Goal: Find specific page/section: Find specific page/section

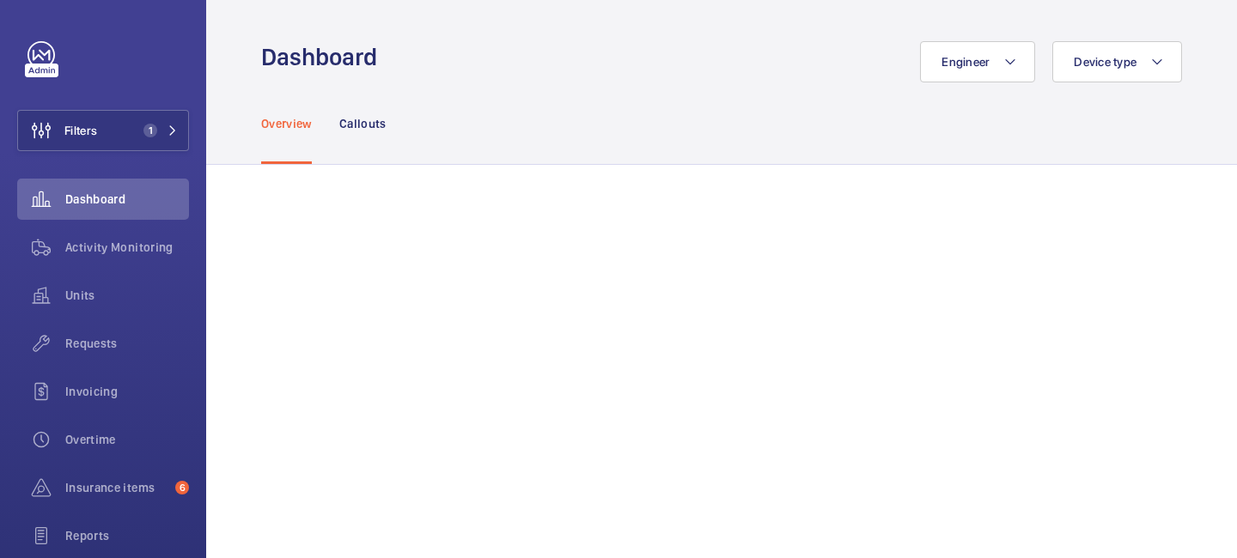
scroll to position [149, 0]
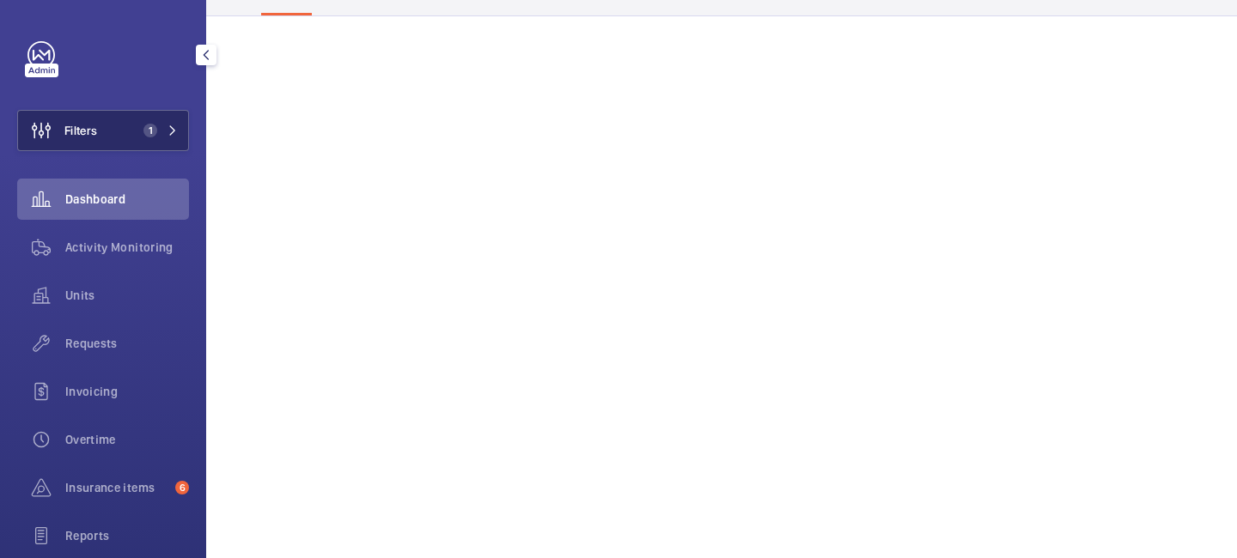
click at [173, 123] on button "Filters 1" at bounding box center [103, 130] width 172 height 41
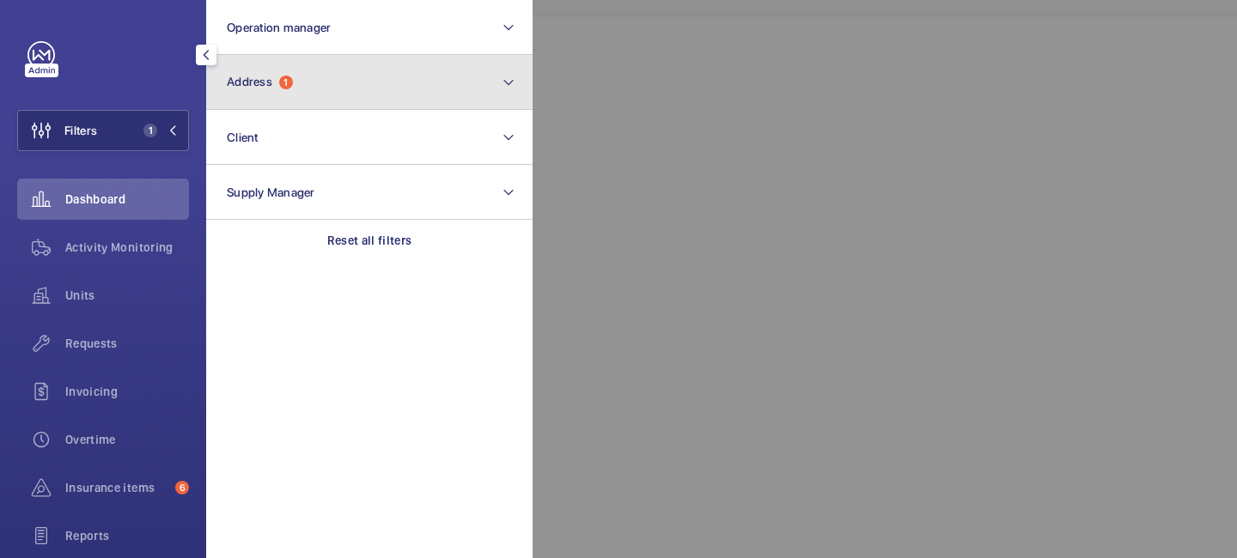
click at [277, 64] on button "Address 1" at bounding box center [369, 82] width 326 height 55
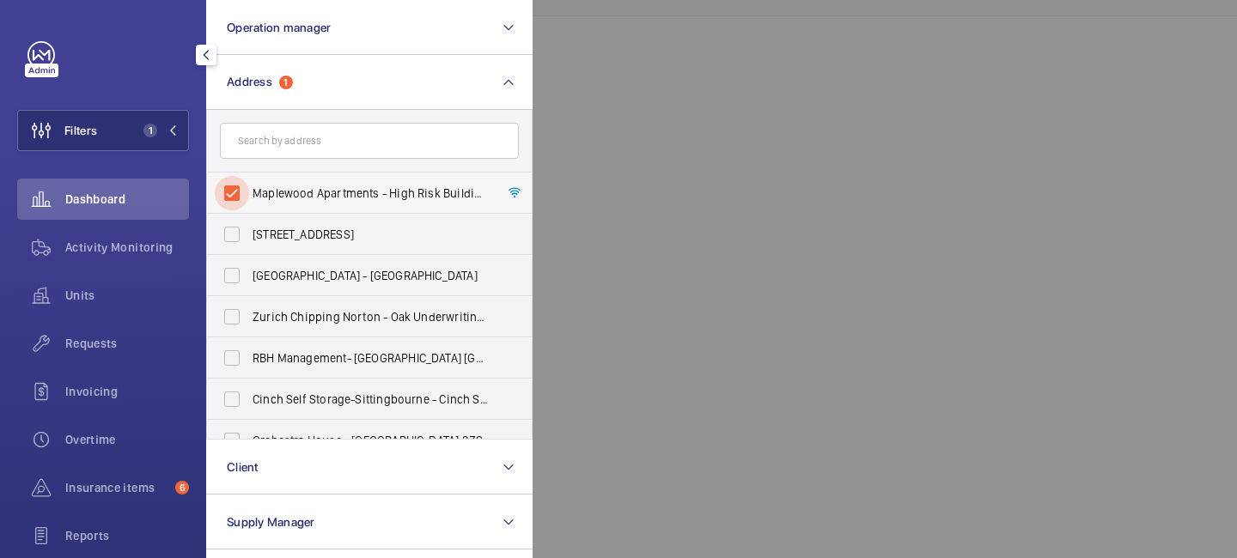
click at [229, 192] on input "Maplewood Apartments - High Risk Building - [GEOGRAPHIC_DATA]" at bounding box center [232, 193] width 34 height 34
checkbox input "false"
click at [281, 146] on input "text" at bounding box center [369, 141] width 299 height 36
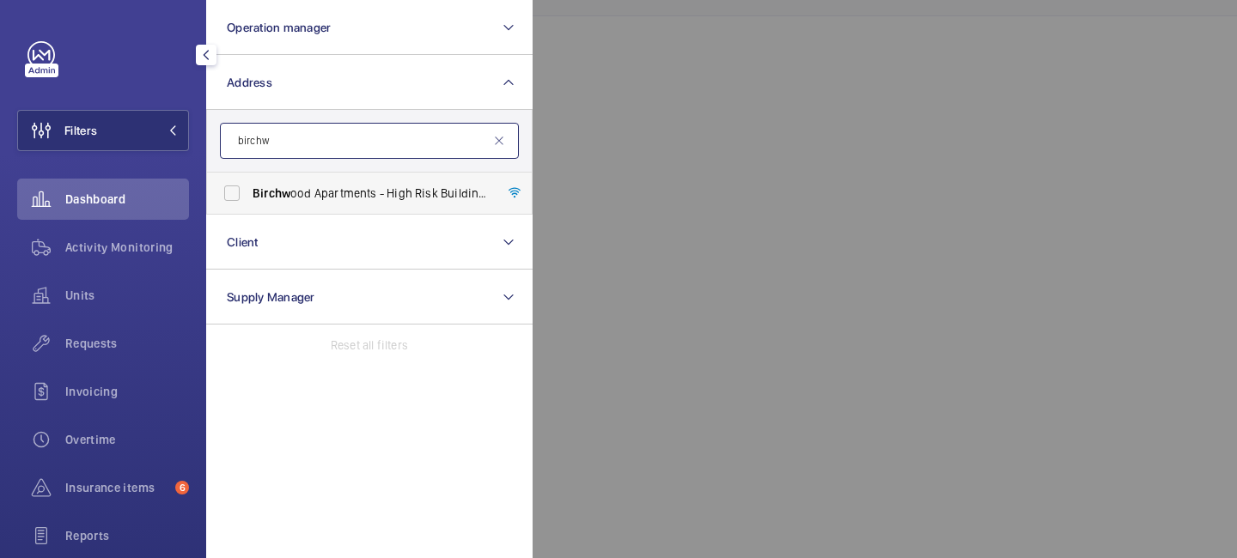
type input "birchw"
click at [332, 186] on span "Birchw ood Apartments - High [STREET_ADDRESS]" at bounding box center [370, 193] width 236 height 17
click at [249, 186] on input "Birchw ood Apartments - High [STREET_ADDRESS]" at bounding box center [232, 193] width 34 height 34
checkbox input "true"
click at [722, 64] on div at bounding box center [1150, 279] width 1237 height 558
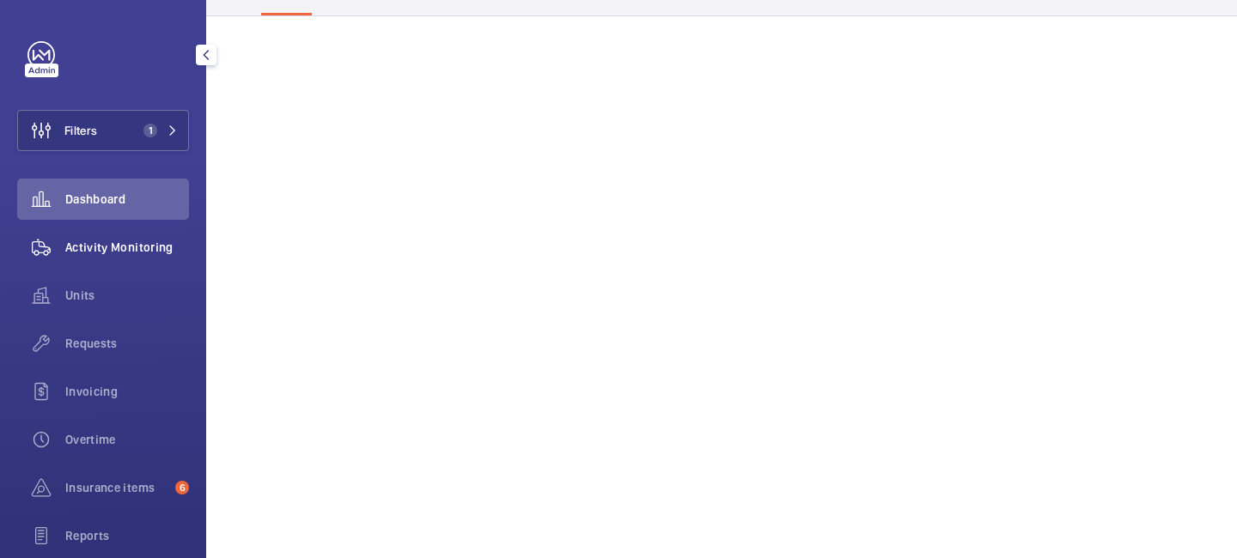
click at [131, 260] on div "Activity Monitoring" at bounding box center [103, 247] width 172 height 41
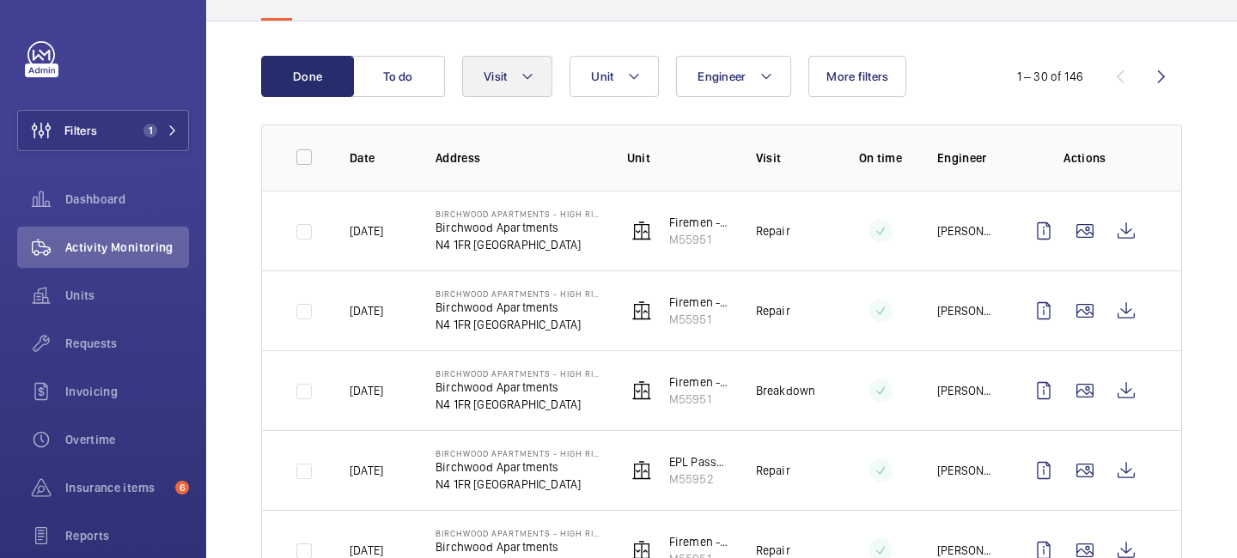
scroll to position [149, 0]
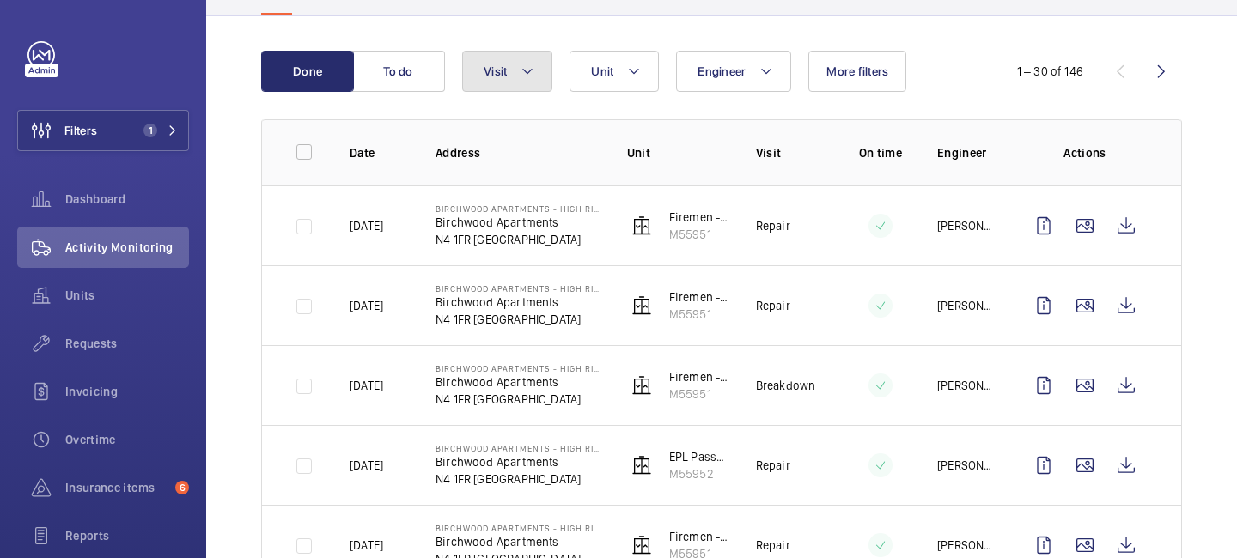
click at [532, 69] on mat-icon at bounding box center [527, 71] width 14 height 21
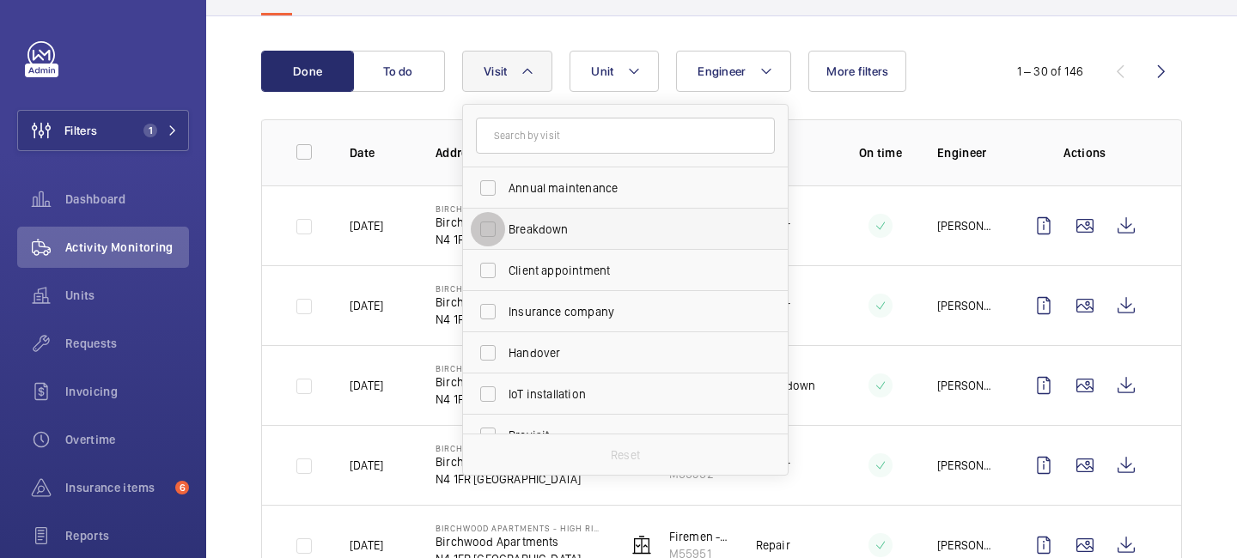
click at [489, 239] on input "Breakdown" at bounding box center [488, 229] width 34 height 34
checkbox input "true"
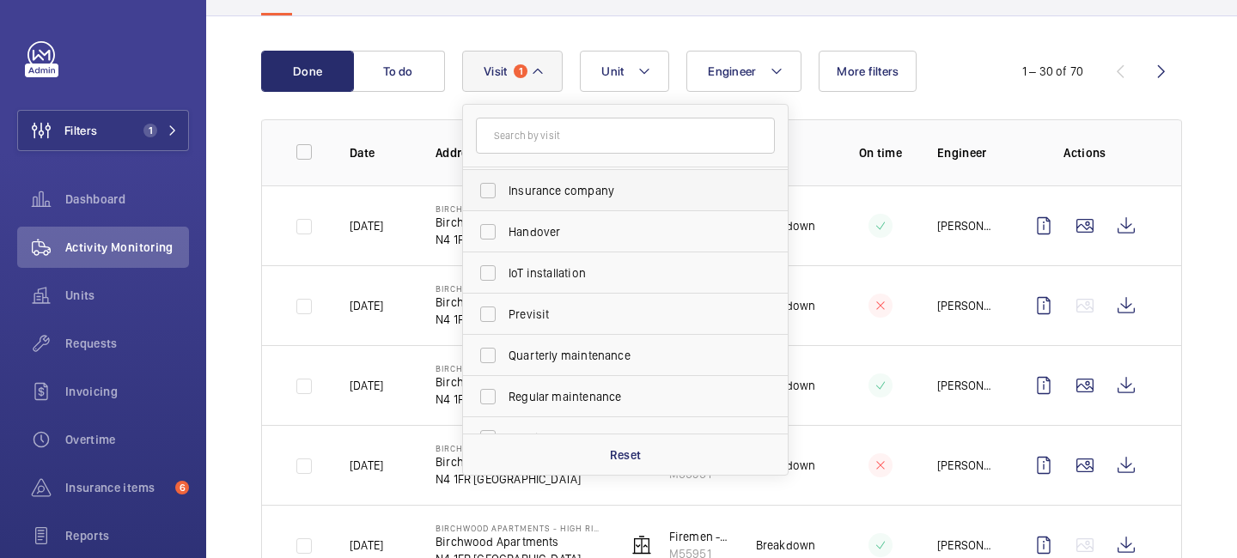
scroll to position [122, 0]
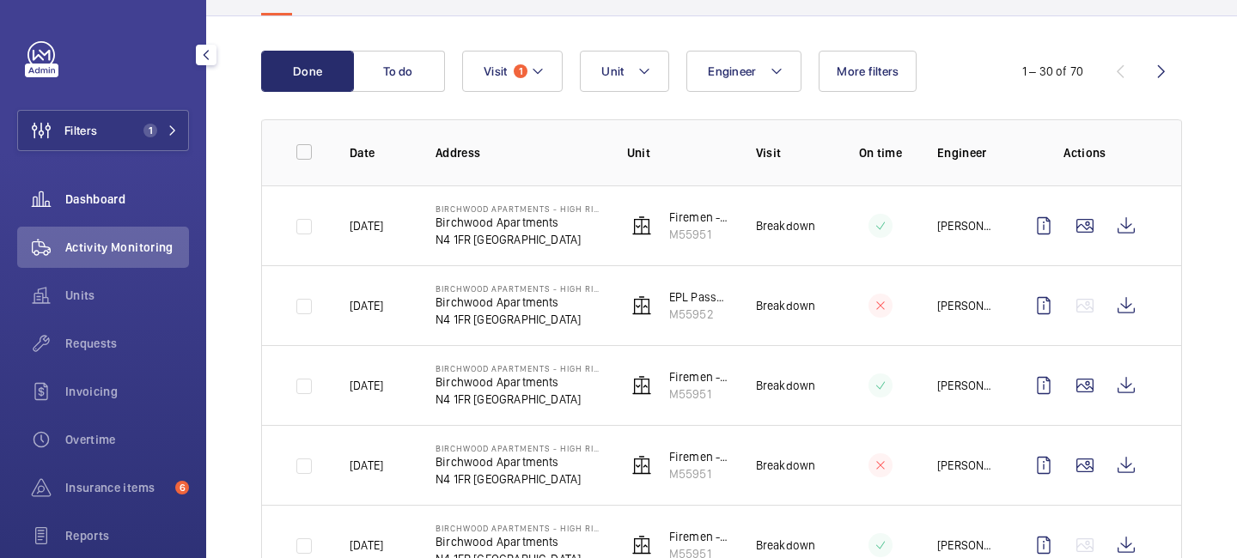
click at [92, 192] on span "Dashboard" at bounding box center [127, 199] width 124 height 17
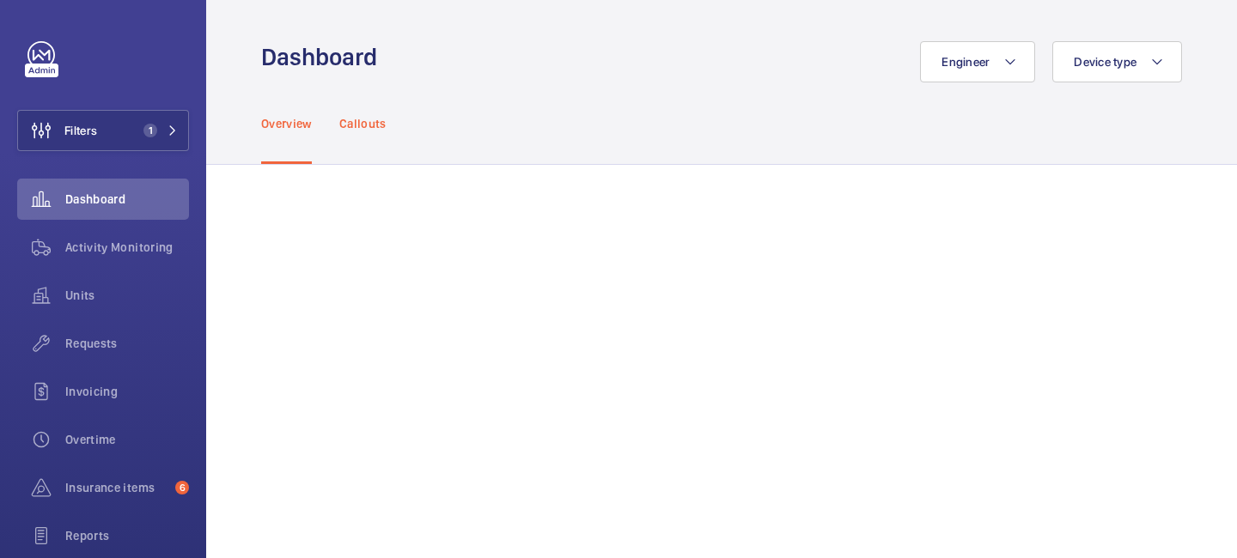
click at [351, 125] on p "Callouts" at bounding box center [362, 123] width 47 height 17
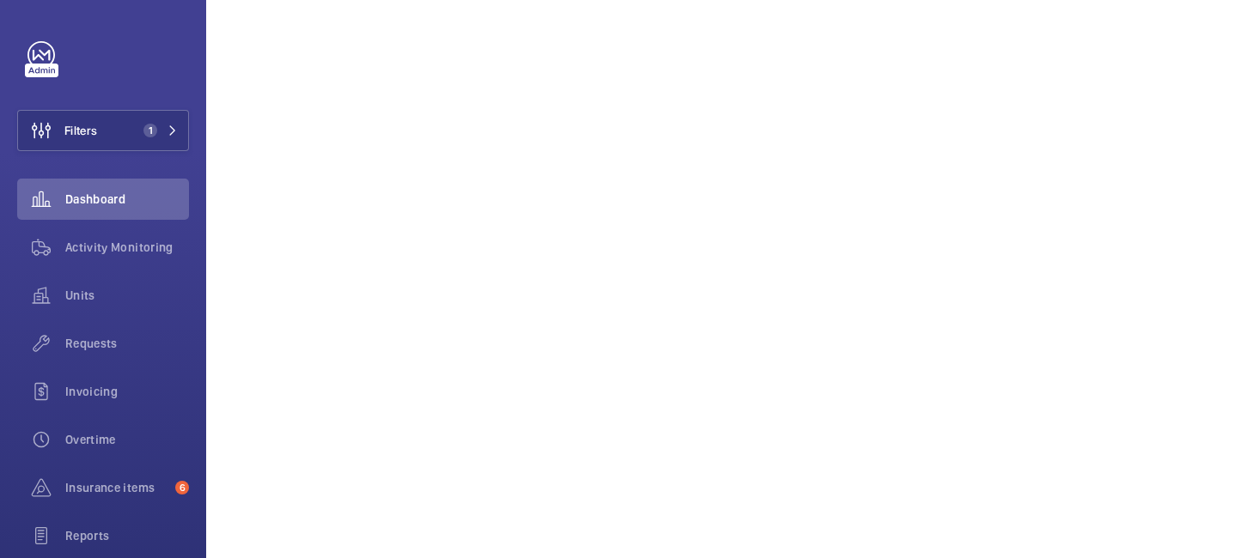
scroll to position [1238, 0]
